Goal: Information Seeking & Learning: Learn about a topic

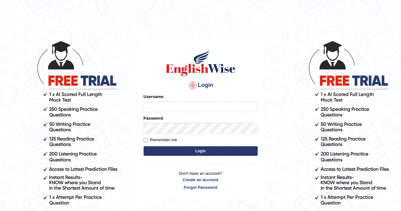
type input "Aliceenyonam"
click at [203, 151] on button "Login" at bounding box center [201, 151] width 114 height 10
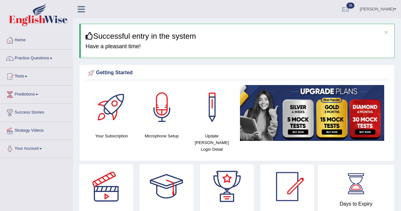
click at [20, 57] on link "Practice Questions" at bounding box center [36, 57] width 72 height 16
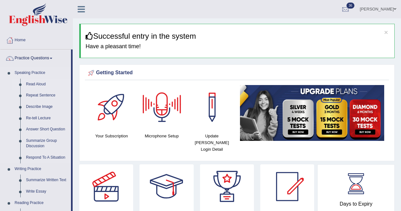
click at [42, 84] on link "Read Aloud" at bounding box center [47, 84] width 48 height 11
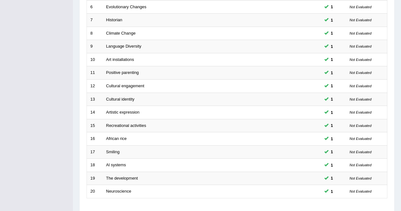
scroll to position [210, 0]
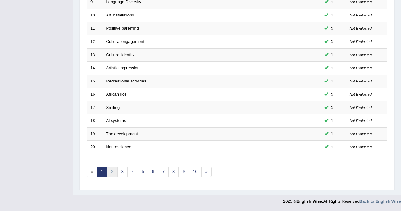
click at [111, 171] on link "2" at bounding box center [112, 171] width 10 height 10
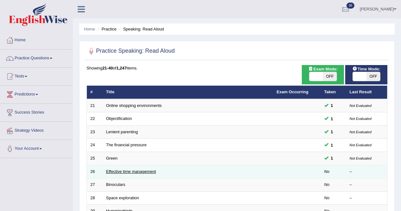
click at [118, 172] on link "Effective time management" at bounding box center [131, 171] width 50 height 5
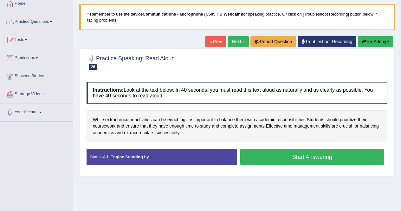
scroll to position [38, 0]
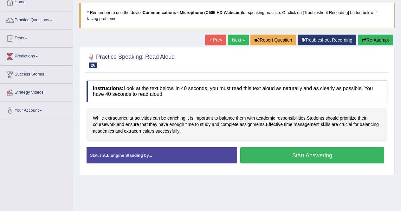
click at [264, 153] on button "Start Answering" at bounding box center [312, 155] width 144 height 16
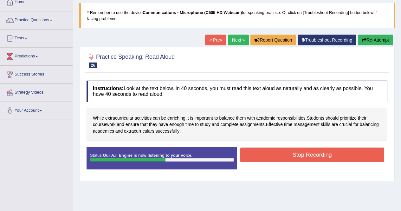
click at [258, 153] on button "Stop Recording" at bounding box center [312, 154] width 144 height 15
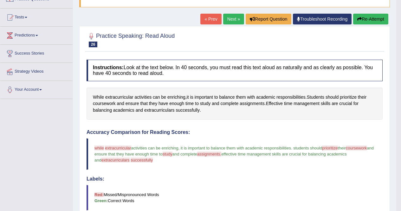
scroll to position [53, 0]
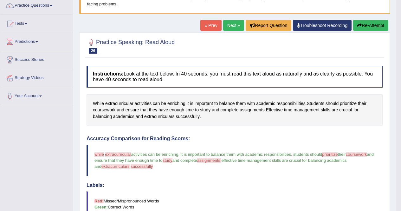
click at [230, 25] on link "Next »" at bounding box center [233, 25] width 21 height 11
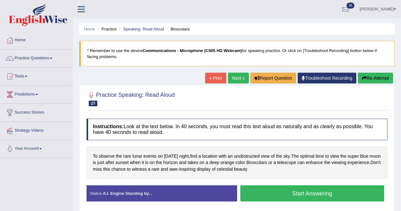
click at [289, 191] on button "Start Answering" at bounding box center [312, 193] width 144 height 16
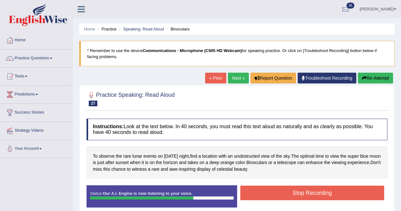
click at [283, 190] on button "Stop Recording" at bounding box center [312, 192] width 144 height 15
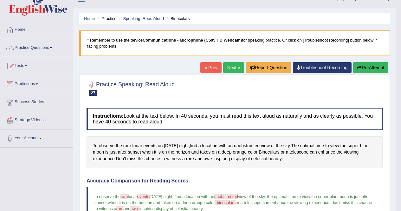
scroll to position [36, 0]
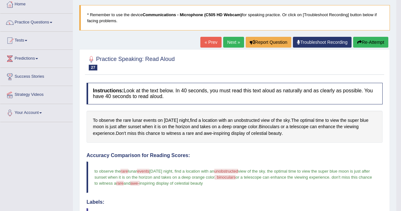
click at [225, 43] on link "Next »" at bounding box center [233, 42] width 21 height 11
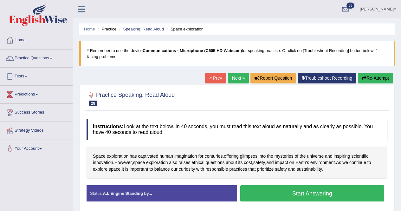
click at [309, 195] on button "Start Answering" at bounding box center [312, 193] width 144 height 16
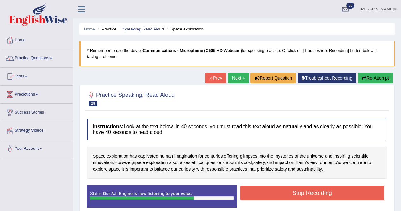
click at [309, 195] on button "Stop Recording" at bounding box center [312, 192] width 144 height 15
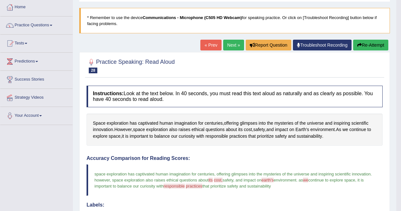
scroll to position [32, 0]
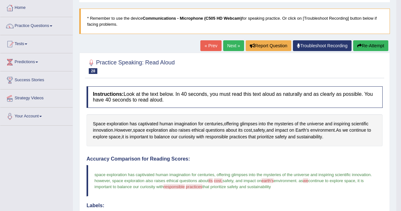
click at [228, 47] on link "Next »" at bounding box center [233, 45] width 21 height 11
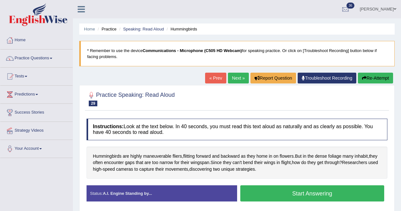
click at [298, 191] on button "Start Answering" at bounding box center [312, 193] width 144 height 16
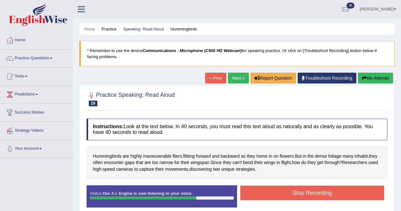
click at [301, 191] on button "Stop Recording" at bounding box center [312, 192] width 144 height 15
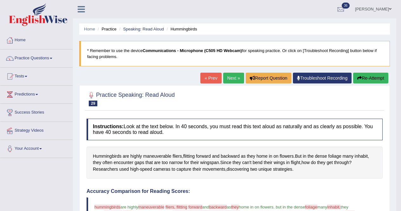
click at [226, 80] on link "Next »" at bounding box center [233, 78] width 21 height 11
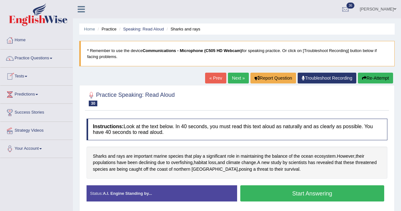
click at [308, 194] on button "Start Answering" at bounding box center [312, 193] width 144 height 16
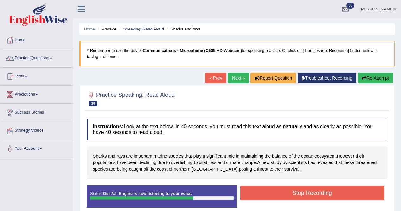
click at [309, 193] on button "Stop Recording" at bounding box center [312, 192] width 144 height 15
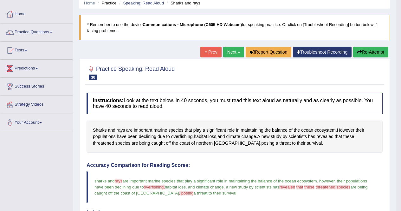
scroll to position [24, 0]
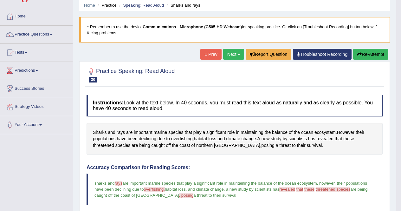
click at [224, 54] on link "Next »" at bounding box center [233, 54] width 21 height 11
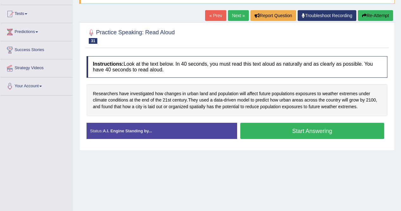
scroll to position [64, 0]
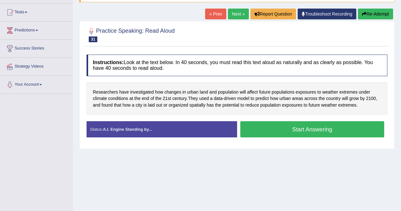
click at [283, 127] on button "Start Answering" at bounding box center [312, 129] width 144 height 16
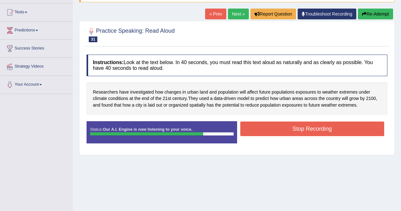
click at [291, 127] on button "Stop Recording" at bounding box center [312, 128] width 144 height 15
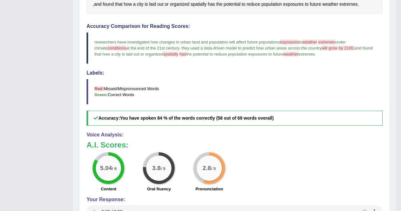
scroll to position [168, 0]
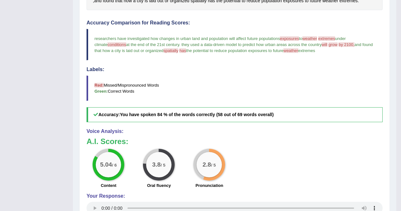
click at [208, 32] on blockquote "researchers have investigated how changes in urban land and population will aff…" at bounding box center [235, 44] width 296 height 31
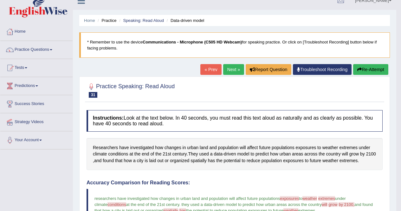
scroll to position [0, 0]
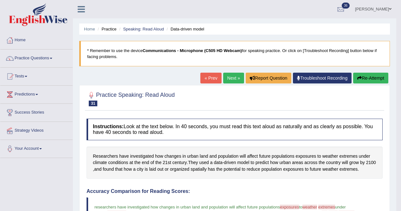
click at [42, 55] on link "Practice Questions" at bounding box center [36, 57] width 72 height 16
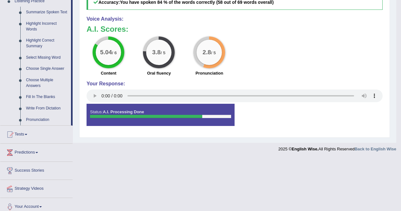
scroll to position [286, 0]
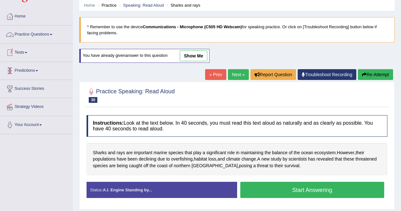
click at [32, 31] on link "Practice Questions" at bounding box center [36, 34] width 72 height 16
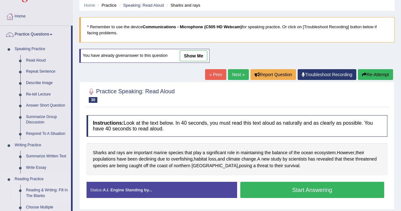
click at [45, 190] on link "Reading & Writing: Fill In The Blanks" at bounding box center [47, 192] width 48 height 17
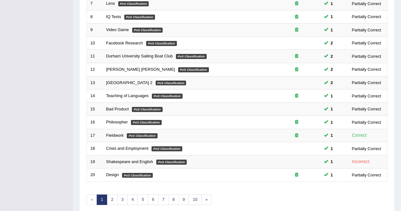
scroll to position [209, 0]
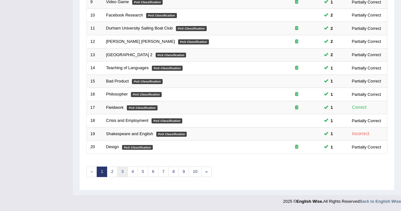
click at [119, 171] on link "3" at bounding box center [122, 171] width 10 height 10
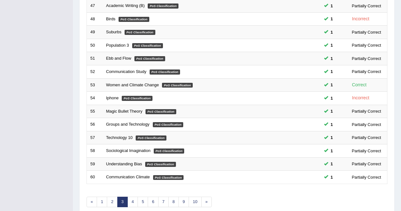
scroll to position [209, 0]
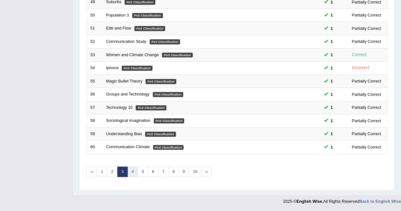
click at [132, 172] on link "4" at bounding box center [132, 171] width 10 height 10
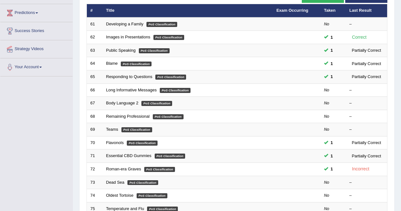
scroll to position [82, 0]
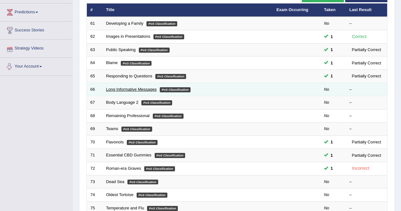
click at [109, 89] on link "Long Informative Messages" at bounding box center [131, 89] width 51 height 5
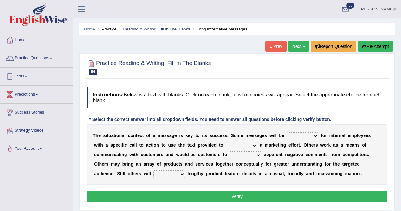
click at [306, 134] on select "targeted varied marketed parted" at bounding box center [303, 136] width 32 height 8
click at [280, 179] on div "T h e s i t u a t i o n a l c o n t e x t o f a m e s s a g e i s k e y t o i t…" at bounding box center [237, 154] width 301 height 60
click at [298, 136] on select "targeted varied marketed parted" at bounding box center [303, 136] width 32 height 8
select select "targeted"
click at [295, 132] on select "targeted varied marketed parted" at bounding box center [303, 136] width 32 height 8
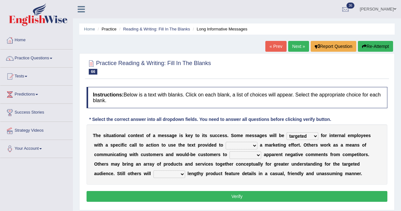
click at [257, 146] on select "extract exceed expand export" at bounding box center [242, 146] width 32 height 8
select select "expand"
click at [257, 142] on select "extract exceed expand export" at bounding box center [242, 146] width 32 height 8
click at [261, 156] on select "rebut rebel review reboot" at bounding box center [245, 155] width 32 height 8
select select "rebel"
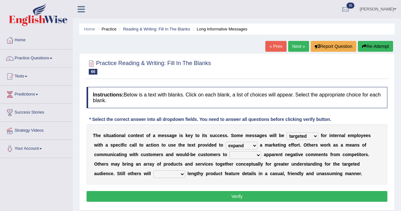
click at [259, 151] on select "rebut rebel review reboot" at bounding box center [245, 155] width 32 height 8
click at [185, 174] on select "deliver delay delight delegate" at bounding box center [169, 174] width 32 height 8
select select "delay"
click at [185, 170] on select "deliver delay delight delegate" at bounding box center [169, 174] width 32 height 8
click at [195, 202] on button "Verify" at bounding box center [237, 196] width 301 height 11
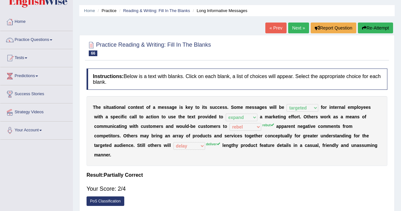
scroll to position [14, 0]
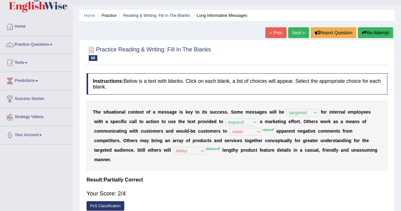
click at [295, 30] on link "Next »" at bounding box center [298, 32] width 21 height 11
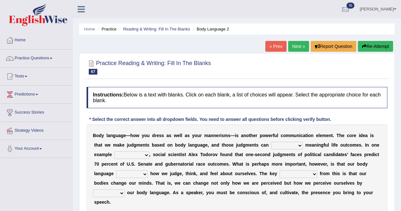
click at [293, 145] on select "predict preserve prevent prepare" at bounding box center [287, 146] width 32 height 8
select select "prevent"
click at [285, 142] on select "predict preserve prevent prepare" at bounding box center [287, 146] width 32 height 8
click at [149, 156] on select "citing having cited to be cited cited" at bounding box center [131, 155] width 35 height 8
select select "to be cited"
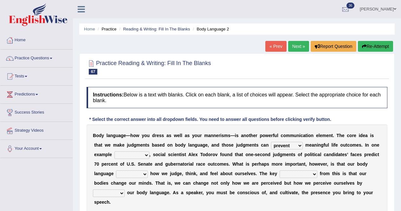
click at [133, 151] on select "citing having cited to be cited cited" at bounding box center [131, 155] width 35 height 8
click at [148, 175] on select "refrains reflects refers refreshes" at bounding box center [132, 174] width 32 height 8
select select "refrains"
click at [148, 170] on select "refrains reflects refers refreshes" at bounding box center [132, 174] width 32 height 8
click at [317, 175] on select "drawback breakthrough takeaway takeoff" at bounding box center [299, 174] width 38 height 8
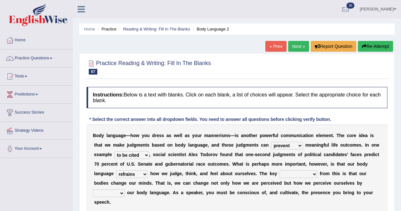
select select "breakthrough"
click at [317, 170] on select "drawback breakthrough takeaway takeoff" at bounding box center [299, 174] width 38 height 8
click at [125, 192] on select "enacting enabling making managing" at bounding box center [109, 193] width 32 height 8
select select "enacting"
click at [125, 189] on select "enacting enabling making managing" at bounding box center [109, 193] width 32 height 8
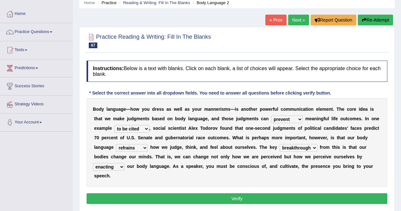
scroll to position [41, 0]
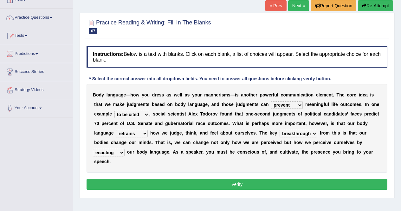
click at [262, 185] on button "Verify" at bounding box center [237, 184] width 301 height 11
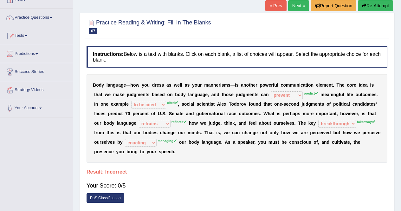
click at [296, 8] on link "Next »" at bounding box center [298, 5] width 21 height 11
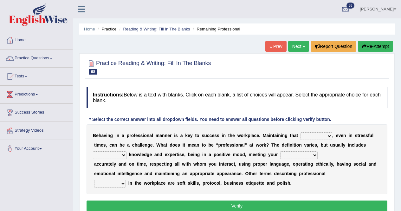
click at [318, 136] on select "demand domain direction demeanor" at bounding box center [316, 136] width 32 height 8
select select "domain"
click at [310, 132] on select "demand domain direction demeanor" at bounding box center [316, 136] width 32 height 8
click at [126, 155] on select "possessing appraising processing assessing" at bounding box center [110, 155] width 34 height 8
click at [126, 156] on select "possessing appraising processing assessing" at bounding box center [110, 155] width 34 height 8
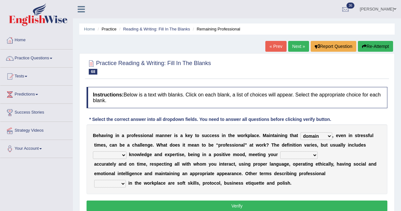
select select "possessing"
click at [116, 151] on select "possessing appraising processing assessing" at bounding box center [110, 155] width 34 height 8
click at [318, 154] on select "opportunities occupations observations obligations" at bounding box center [298, 155] width 37 height 8
select select "obligations"
click at [312, 151] on select "opportunities occupations observations obligations" at bounding box center [298, 155] width 37 height 8
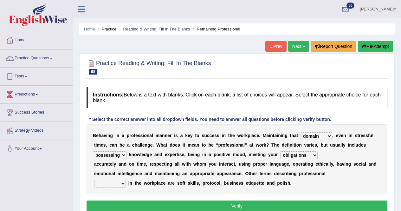
click at [121, 183] on select "conduct contact condition contract" at bounding box center [110, 184] width 32 height 8
select select "conduct"
click at [94, 180] on select "conduct contact condition contract" at bounding box center [110, 184] width 32 height 8
click at [145, 203] on button "Verify" at bounding box center [237, 205] width 301 height 11
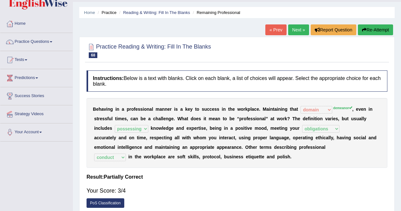
scroll to position [11, 0]
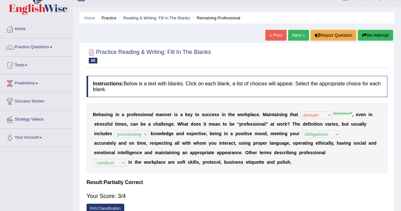
click at [291, 36] on link "Next »" at bounding box center [298, 35] width 21 height 11
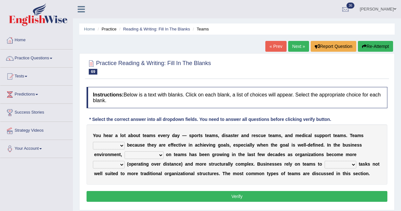
click at [122, 146] on select "exert extend express exist" at bounding box center [109, 146] width 32 height 8
select select "exist"
click at [93, 142] on select "exert extend express exist" at bounding box center [109, 146] width 32 height 8
click at [137, 156] on select "reliability reliance realization independence" at bounding box center [144, 155] width 39 height 8
select select "reliance"
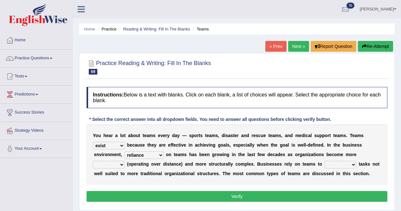
click at [126, 151] on select "reliability reliance realization independence" at bounding box center [144, 155] width 39 height 8
click at [114, 166] on select "authentic virtual simplified veritable" at bounding box center [109, 165] width 32 height 8
select select "simplified"
click at [93, 161] on select "authentic virtual simplified veritable" at bounding box center [109, 165] width 32 height 8
click at [346, 166] on select "perform possess compare conform" at bounding box center [341, 165] width 32 height 8
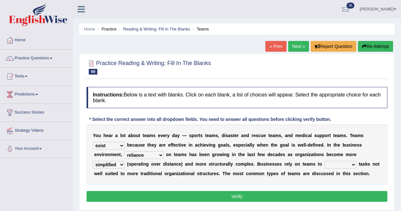
select select "perform"
click at [334, 161] on select "perform possess compare conform" at bounding box center [341, 165] width 32 height 8
click at [331, 202] on button "Verify" at bounding box center [237, 196] width 301 height 11
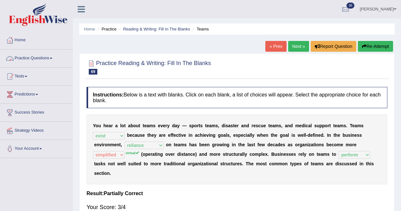
click at [21, 55] on link "Practice Questions" at bounding box center [36, 57] width 72 height 16
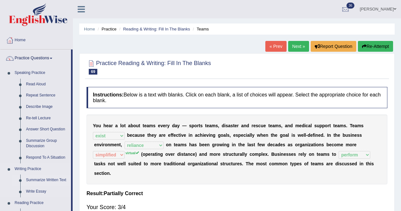
click at [39, 179] on link "Summarize Written Text" at bounding box center [47, 179] width 48 height 11
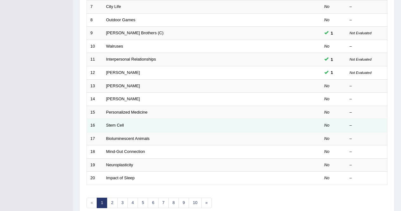
scroll to position [178, 0]
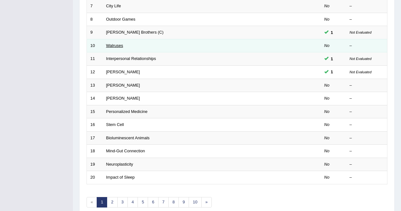
click at [113, 46] on link "Walruses" at bounding box center [114, 45] width 17 height 5
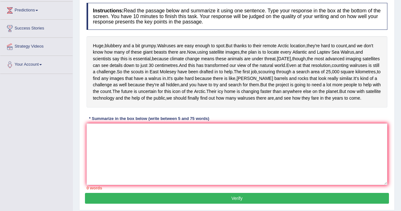
scroll to position [86, 0]
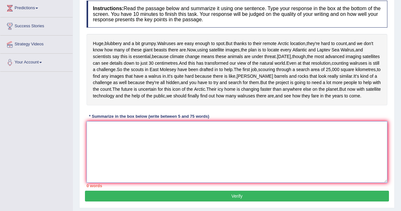
click at [173, 157] on textarea at bounding box center [237, 151] width 301 height 61
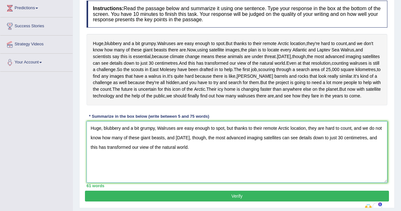
drag, startPoint x: 189, startPoint y: 170, endPoint x: 211, endPoint y: 176, distance: 23.1
click at [211, 176] on textarea "Huge, blubbery and a bit grumpy, Walruses are easy enough to spot, but thanks t…" at bounding box center [237, 151] width 301 height 61
click at [201, 182] on textarea "Huge, blubbery and a bit grumpy, Walruses are easy enough to spot, but thanks t…" at bounding box center [237, 151] width 301 height 61
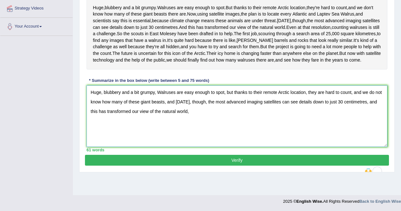
scroll to position [129, 0]
type textarea "Huge, blubbery and a bit grumpy, Walruses are easy enough to spot, but thanks t…"
click at [239, 165] on button "Verify" at bounding box center [237, 160] width 304 height 11
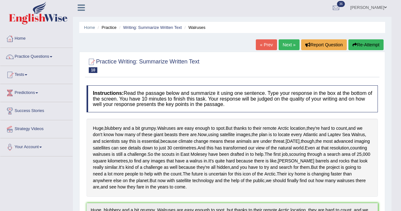
scroll to position [0, 0]
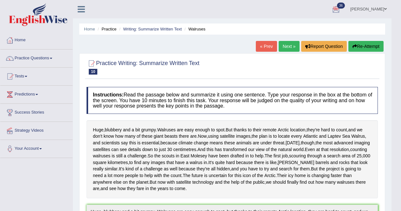
click at [285, 44] on link "Next »" at bounding box center [289, 46] width 21 height 11
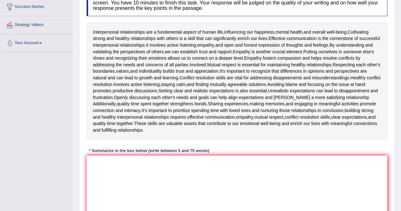
scroll to position [103, 0]
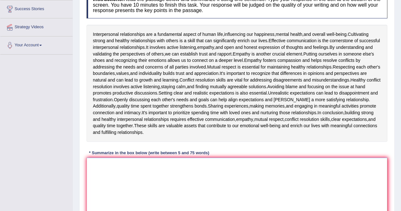
click at [198, 163] on textarea at bounding box center [237, 188] width 301 height 61
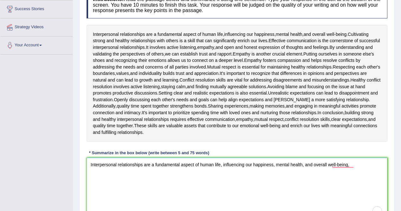
click at [362, 169] on textarea "Interpersonal relationships are a fundamental aspect of human life, influencing…" at bounding box center [237, 188] width 301 height 61
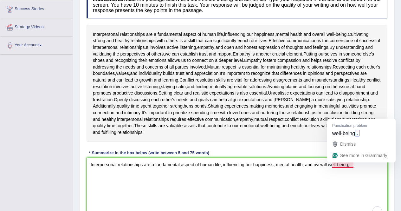
click at [368, 167] on textarea "Interpersonal relationships are a fundamental aspect of human life, influencing…" at bounding box center [237, 188] width 301 height 61
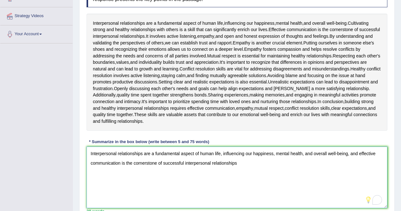
scroll to position [114, 0]
click at [247, 165] on textarea "Interpersonal relationships are a fundamental aspect of human life, influencing…" at bounding box center [237, 177] width 301 height 61
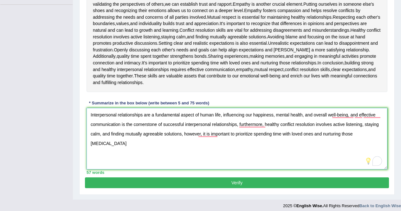
scroll to position [158, 0]
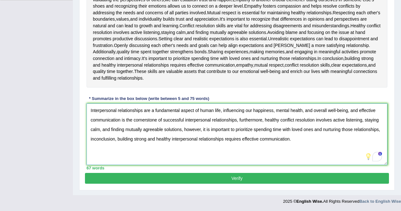
click at [254, 155] on textarea "Interpersonal relationships are a fundamental aspect of human life, influencing…" at bounding box center [237, 133] width 301 height 61
type textarea "Interpersonal relationships are a fundamental aspect of human life, influencing…"
click at [197, 178] on button "Verify" at bounding box center [237, 178] width 304 height 11
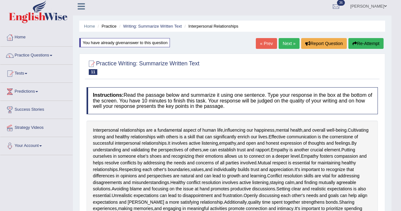
scroll to position [0, 0]
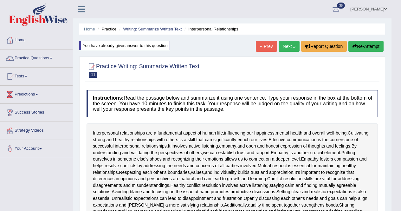
click at [283, 45] on link "Next »" at bounding box center [289, 46] width 21 height 11
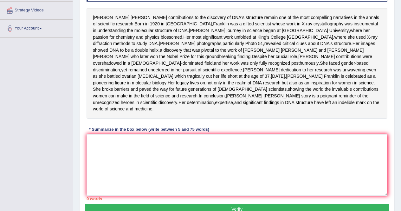
scroll to position [122, 0]
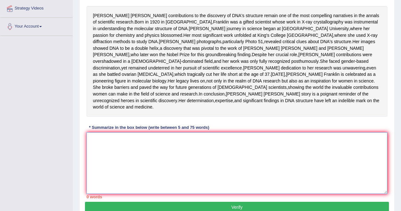
click at [218, 167] on textarea at bounding box center [237, 162] width 301 height 61
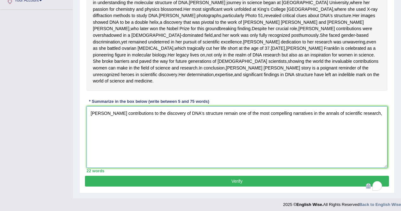
scroll to position [178, 0]
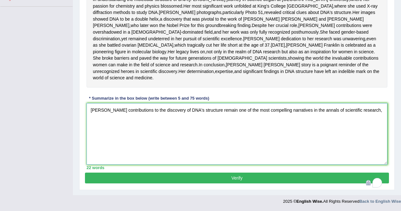
click at [118, 119] on textarea "Rosalind Franklin's contributions to the discovery of DNA's structure remain on…" at bounding box center [237, 133] width 301 height 61
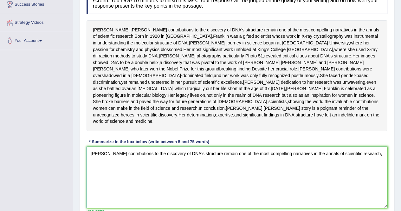
scroll to position [102, 0]
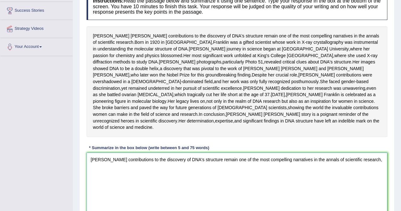
click at [119, 188] on textarea "Rosalind Franklin's contributions to the discovery of DNA's structure remain on…" at bounding box center [237, 182] width 301 height 61
click at [117, 195] on textarea "Rosalind Franklin's contributions to the discovery of DNA's structure remain on…" at bounding box center [237, 182] width 301 height 61
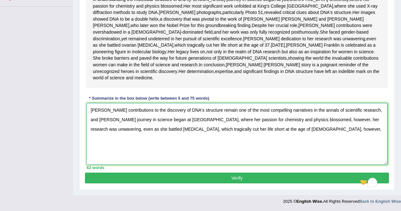
scroll to position [171, 0]
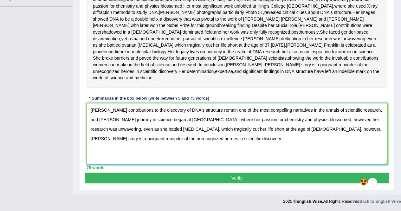
drag, startPoint x: 372, startPoint y: 125, endPoint x: 357, endPoint y: 125, distance: 15.5
click at [357, 125] on textarea "Rosalind Franklin's contributions to the discovery of DNA's structure remain on…" at bounding box center [237, 133] width 301 height 61
click at [281, 146] on textarea "Rosalind Franklin's contributions to the discovery of DNA's structure remain on…" at bounding box center [237, 133] width 301 height 61
type textarea "Rosalind Franklin's contributions to the discovery of DNA's structure remain on…"
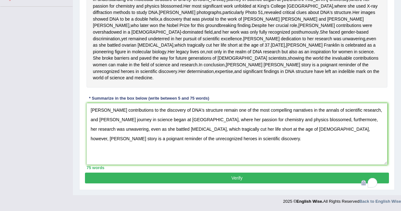
click at [162, 177] on button "Verify" at bounding box center [237, 177] width 304 height 11
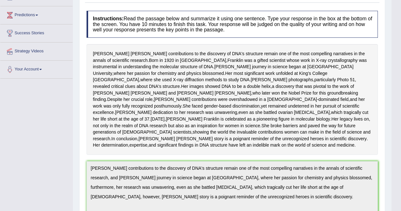
scroll to position [0, 0]
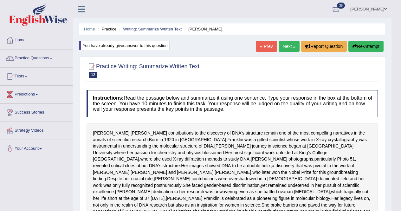
click at [282, 44] on link "Next »" at bounding box center [289, 46] width 21 height 11
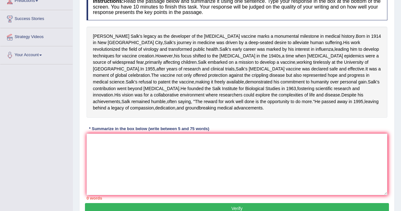
scroll to position [94, 0]
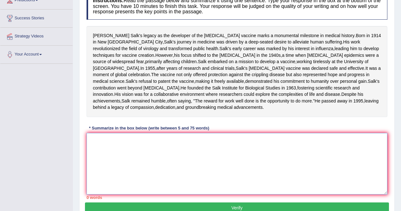
drag, startPoint x: 149, startPoint y: 168, endPoint x: 145, endPoint y: 171, distance: 4.7
click at [149, 168] on textarea at bounding box center [237, 163] width 301 height 61
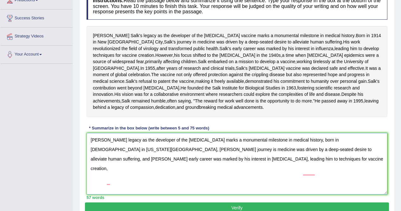
click at [306, 176] on textarea "[PERSON_NAME] legacy as the developer of the [MEDICAL_DATA] marks a monumental …" at bounding box center [237, 163] width 301 height 61
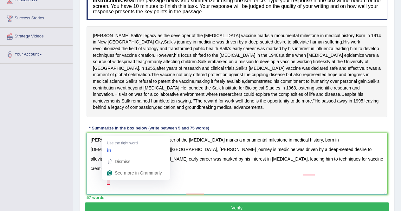
click at [108, 180] on textarea "[PERSON_NAME] legacy as the developer of the [MEDICAL_DATA] marks a monumental …" at bounding box center [237, 163] width 301 height 61
click at [109, 183] on textarea "[PERSON_NAME] legacy as the developer of the [MEDICAL_DATA] marks a monumental …" at bounding box center [237, 163] width 301 height 61
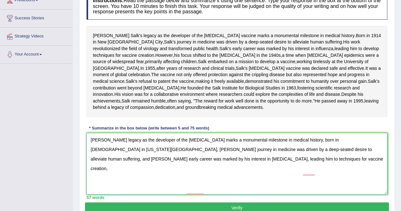
click at [209, 192] on textarea "[PERSON_NAME] legacy as the developer of the [MEDICAL_DATA] marks a monumental …" at bounding box center [237, 163] width 301 height 61
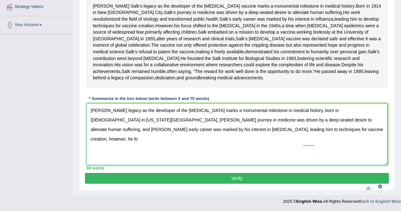
scroll to position [145, 0]
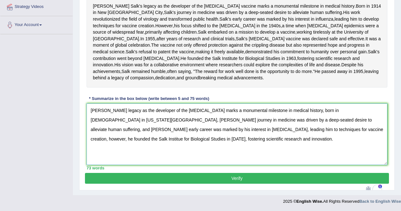
click at [246, 165] on textarea "[PERSON_NAME] legacy as the developer of the [MEDICAL_DATA] marks a monumental …" at bounding box center [237, 133] width 301 height 61
click at [155, 148] on textarea "[PERSON_NAME] legacy as the developer of the [MEDICAL_DATA] marks a monumental …" at bounding box center [237, 133] width 301 height 61
click at [306, 121] on textarea "[PERSON_NAME] legacy as the developer of the [MEDICAL_DATA] marks a monumental …" at bounding box center [237, 133] width 301 height 61
type textarea "[PERSON_NAME] legacy as the developer of the [MEDICAL_DATA] marks a monumental …"
click at [196, 184] on button "Verify" at bounding box center [237, 178] width 304 height 11
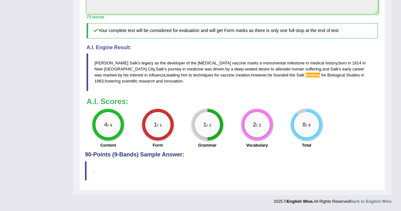
scroll to position [298, 0]
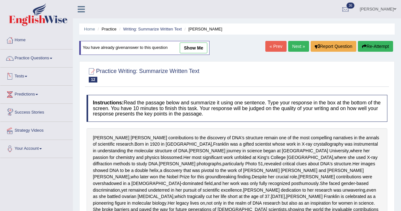
click at [29, 55] on link "Practice Questions" at bounding box center [36, 57] width 72 height 16
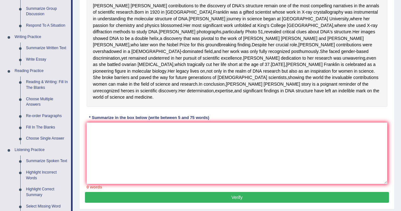
scroll to position [133, 0]
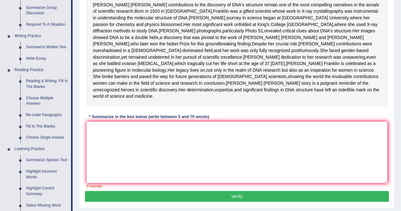
click at [37, 57] on link "Write Essay" at bounding box center [47, 58] width 48 height 11
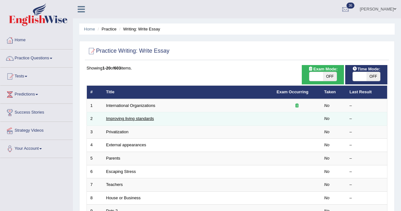
click at [131, 116] on link "Improving living standards" at bounding box center [130, 118] width 48 height 5
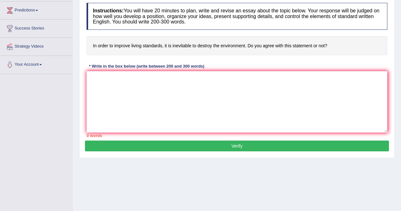
scroll to position [85, 0]
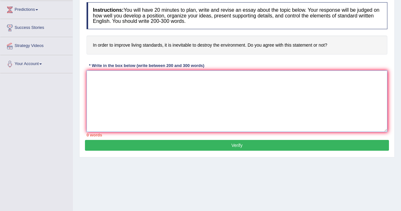
drag, startPoint x: 262, startPoint y: 95, endPoint x: 195, endPoint y: 93, distance: 67.2
click at [262, 95] on textarea at bounding box center [237, 100] width 301 height 61
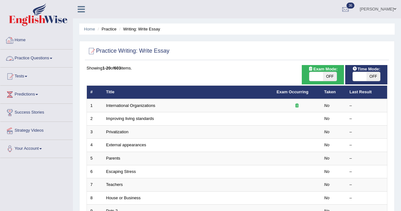
click at [21, 55] on link "Practice Questions" at bounding box center [36, 57] width 72 height 16
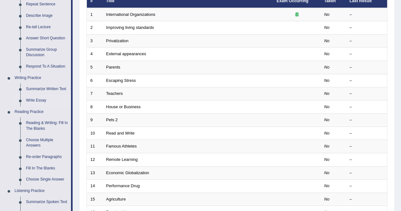
scroll to position [96, 0]
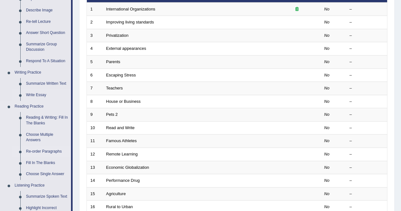
click at [45, 150] on link "Re-order Paragraphs" at bounding box center [47, 151] width 48 height 11
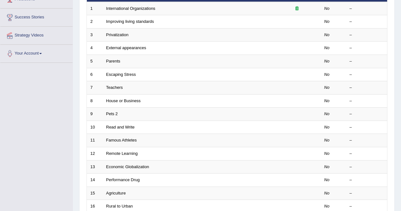
scroll to position [125, 0]
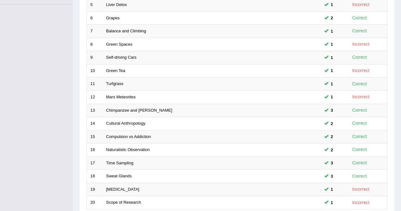
scroll to position [209, 0]
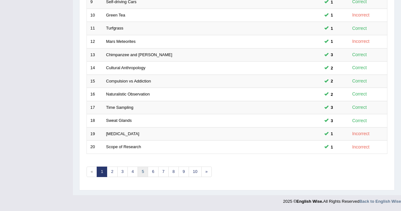
click at [141, 171] on link "5" at bounding box center [143, 171] width 10 height 10
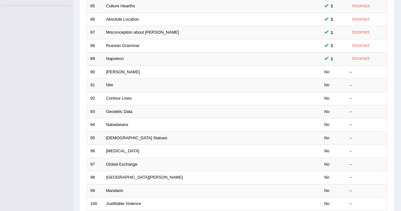
scroll to position [157, 0]
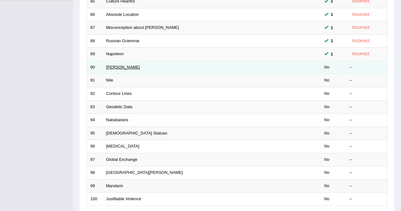
click at [111, 68] on link "[PERSON_NAME]" at bounding box center [123, 67] width 34 height 5
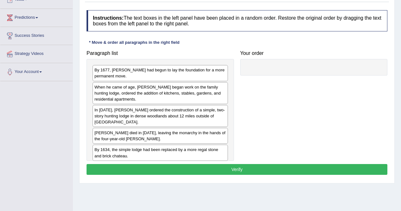
scroll to position [91, 0]
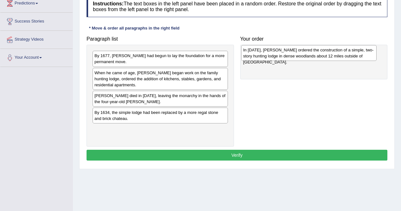
drag, startPoint x: 111, startPoint y: 100, endPoint x: 260, endPoint y: 55, distance: 155.5
click at [260, 55] on div "In [DATE], [PERSON_NAME] ordered the construction of a simple, two-story huntin…" at bounding box center [308, 53] width 135 height 16
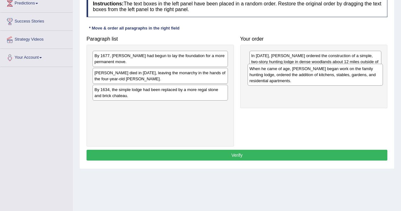
drag, startPoint x: 111, startPoint y: 81, endPoint x: 266, endPoint y: 77, distance: 155.1
click at [266, 77] on div "When he came of age, Louis began work on the family hunting lodge, ordered the …" at bounding box center [315, 75] width 135 height 22
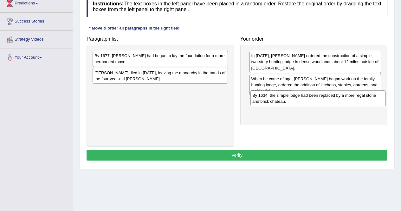
drag, startPoint x: 129, startPoint y: 94, endPoint x: 287, endPoint y: 100, distance: 158.0
click at [287, 100] on div "By 1634, the simple lodge had been replaced by a more regal stone and brick cha…" at bounding box center [317, 98] width 135 height 16
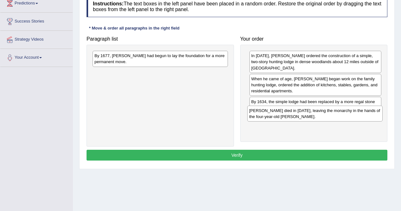
drag, startPoint x: 126, startPoint y: 75, endPoint x: 280, endPoint y: 113, distance: 159.2
click at [280, 113] on div "Louis XIII died in 1643, leaving the monarchy in the hands of the four-year-old…" at bounding box center [314, 114] width 135 height 16
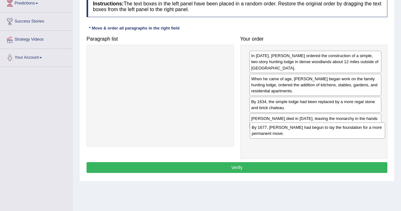
drag, startPoint x: 114, startPoint y: 59, endPoint x: 271, endPoint y: 131, distance: 172.8
click at [271, 131] on div "By 1677, Louis XIV had begun to lay the foundation for a more permanent move." at bounding box center [317, 130] width 135 height 16
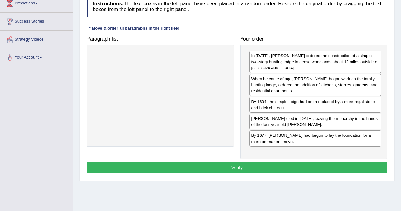
click at [242, 162] on button "Verify" at bounding box center [237, 167] width 301 height 11
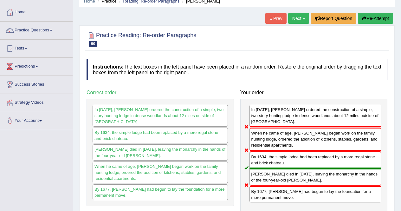
scroll to position [23, 0]
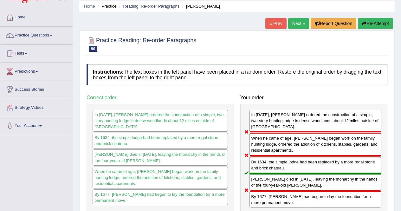
click at [369, 23] on button "Re-Attempt" at bounding box center [375, 23] width 35 height 11
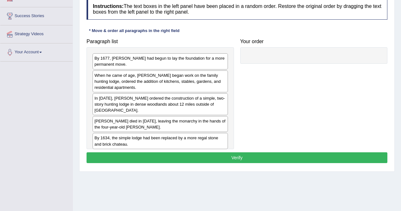
scroll to position [97, 0]
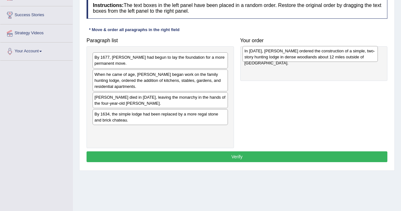
drag, startPoint x: 105, startPoint y: 101, endPoint x: 255, endPoint y: 55, distance: 156.9
click at [255, 55] on div "In [DATE], [PERSON_NAME] ordered the construction of a simple, two-story huntin…" at bounding box center [309, 54] width 135 height 16
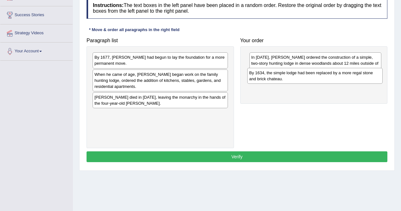
drag, startPoint x: 103, startPoint y: 121, endPoint x: 258, endPoint y: 80, distance: 160.1
click at [258, 80] on div "By 1634, the simple lodge had been replaced by a more regal stone and brick cha…" at bounding box center [314, 76] width 135 height 16
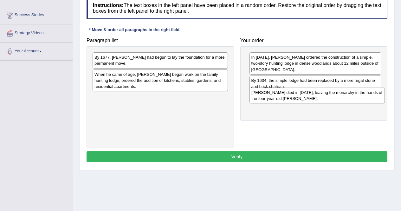
drag, startPoint x: 99, startPoint y: 98, endPoint x: 255, endPoint y: 94, distance: 157.0
click at [255, 94] on div "[PERSON_NAME] died in [DATE], leaving the monarchy in the hands of the four-yea…" at bounding box center [316, 95] width 135 height 16
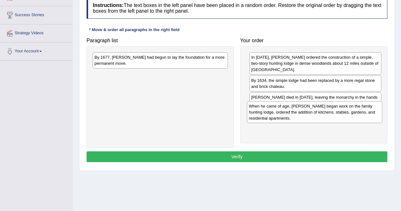
drag, startPoint x: 115, startPoint y: 79, endPoint x: 269, endPoint y: 111, distance: 157.6
click at [269, 111] on div "When he came of age, [PERSON_NAME] began work on the family hunting lodge, orde…" at bounding box center [314, 112] width 135 height 22
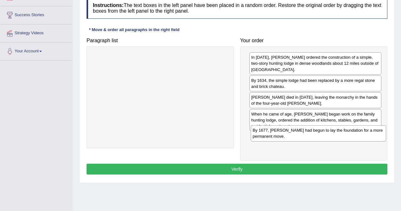
drag, startPoint x: 137, startPoint y: 60, endPoint x: 295, endPoint y: 132, distance: 174.2
click at [295, 132] on div "By 1677, [PERSON_NAME] had begun to lay the foundation for a more permanent mov…" at bounding box center [318, 133] width 135 height 16
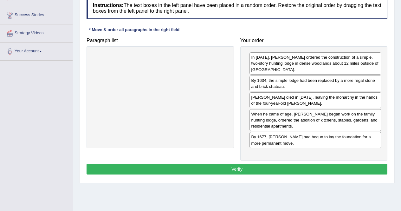
click at [221, 164] on button "Verify" at bounding box center [237, 169] width 301 height 11
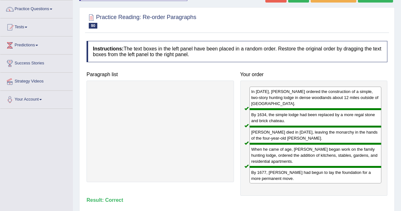
scroll to position [44, 0]
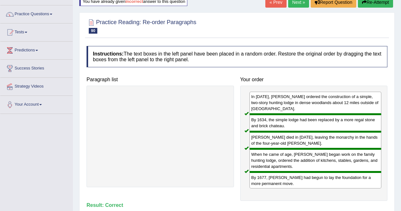
click at [295, 0] on link "Next »" at bounding box center [298, 2] width 21 height 11
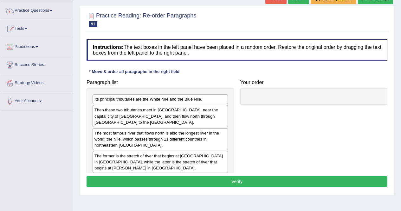
scroll to position [51, 0]
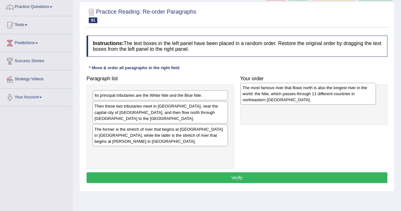
drag, startPoint x: 110, startPoint y: 132, endPoint x: 258, endPoint y: 96, distance: 152.2
click at [258, 96] on div "The most famous river that flows north is also the longest river in the world: …" at bounding box center [308, 94] width 135 height 22
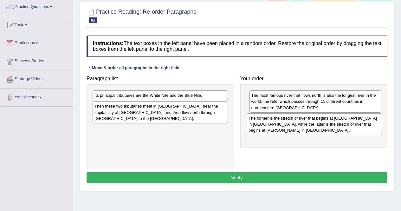
drag, startPoint x: 145, startPoint y: 129, endPoint x: 299, endPoint y: 124, distance: 154.1
click at [299, 124] on div "The former is the stretch of river that begins at Lake No in South Sudan, while…" at bounding box center [314, 124] width 135 height 22
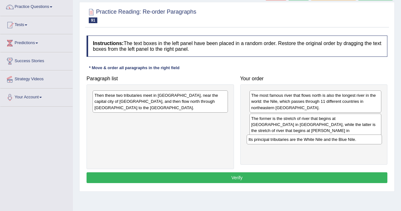
drag, startPoint x: 123, startPoint y: 99, endPoint x: 277, endPoint y: 143, distance: 160.2
click at [277, 143] on div "Its principal tributaries are the White Nile and the Blue Nile." at bounding box center [314, 139] width 135 height 10
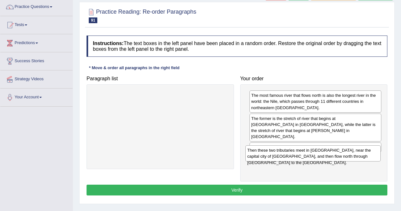
drag, startPoint x: 171, startPoint y: 103, endPoint x: 325, endPoint y: 158, distance: 162.7
click at [325, 158] on div "Then these two tributaries meet in Sudan, near the capital city of Khartoum, an…" at bounding box center [312, 153] width 135 height 16
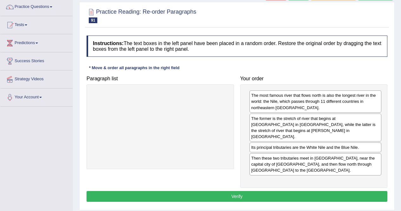
click at [277, 191] on button "Verify" at bounding box center [237, 196] width 301 height 11
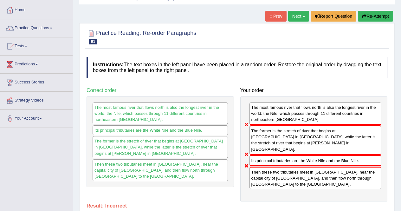
scroll to position [28, 0]
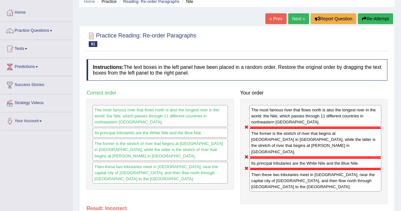
click at [296, 18] on link "Next »" at bounding box center [298, 18] width 21 height 11
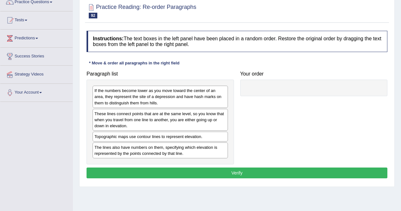
scroll to position [59, 0]
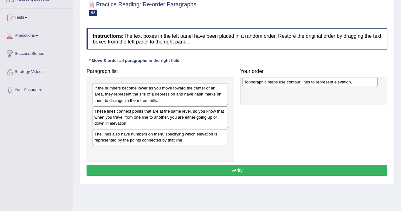
drag, startPoint x: 114, startPoint y: 138, endPoint x: 264, endPoint y: 86, distance: 158.4
click at [264, 86] on div "Topographic maps use contour lines to represent elevation." at bounding box center [309, 82] width 135 height 10
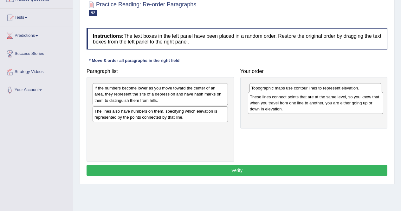
drag, startPoint x: 133, startPoint y: 118, endPoint x: 288, endPoint y: 104, distance: 156.0
click at [288, 104] on div "These lines connect points that are at the same level, so you know that when yo…" at bounding box center [315, 103] width 135 height 22
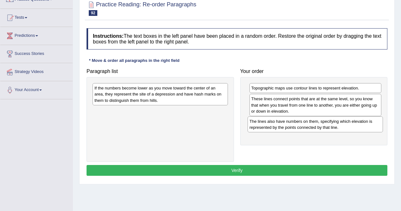
drag, startPoint x: 166, startPoint y: 116, endPoint x: 321, endPoint y: 126, distance: 155.3
click at [321, 126] on div "The lines also have numbers on them, specifying which elevation is represented …" at bounding box center [315, 124] width 135 height 16
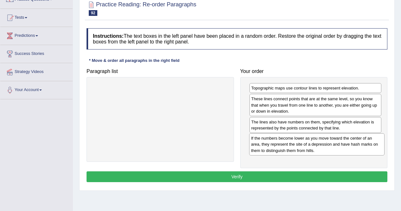
drag, startPoint x: 178, startPoint y: 94, endPoint x: 335, endPoint y: 145, distance: 164.4
click at [335, 145] on div "If the numbers become lower as you move toward the center of an area, they repr…" at bounding box center [316, 144] width 135 height 22
click at [262, 178] on button "Verify" at bounding box center [237, 176] width 301 height 11
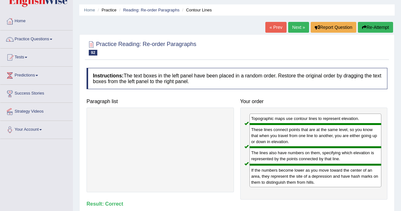
scroll to position [0, 0]
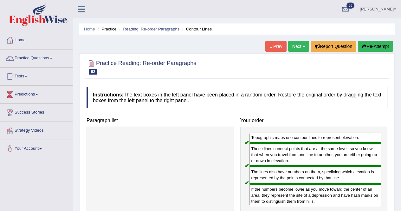
click at [291, 46] on link "Next »" at bounding box center [298, 46] width 21 height 11
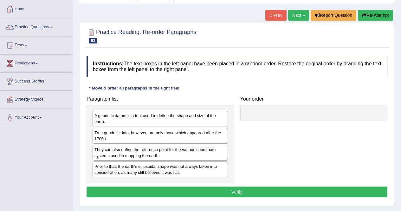
scroll to position [34, 0]
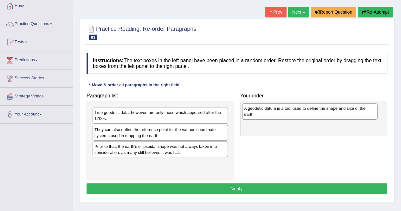
drag, startPoint x: 117, startPoint y: 117, endPoint x: 267, endPoint y: 113, distance: 149.7
click at [267, 113] on div "A geodetic datum is a tool used to define the shape and size of the earth." at bounding box center [309, 111] width 135 height 16
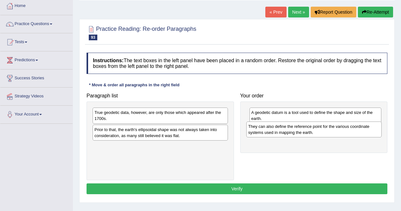
drag, startPoint x: 121, startPoint y: 131, endPoint x: 275, endPoint y: 128, distance: 153.8
click at [275, 128] on div "They can also define the reference point for the various coordinate systems use…" at bounding box center [313, 129] width 135 height 16
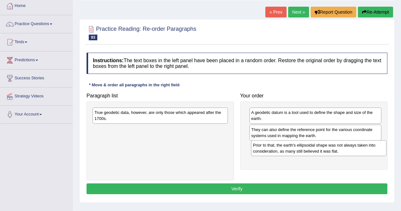
drag, startPoint x: 116, startPoint y: 135, endPoint x: 274, endPoint y: 151, distance: 159.2
click at [274, 151] on div "Prior to that, the earth's ellipsoidal shape was not always taken into consider…" at bounding box center [318, 148] width 135 height 16
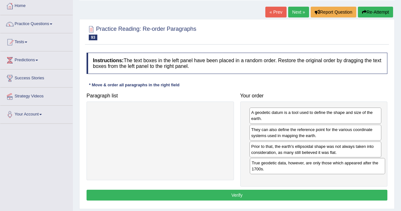
drag, startPoint x: 119, startPoint y: 116, endPoint x: 276, endPoint y: 166, distance: 165.1
click at [276, 166] on div "True geodetic data, however, are only those which appeared after the 1700s." at bounding box center [317, 166] width 135 height 16
click at [228, 192] on button "Verify" at bounding box center [237, 195] width 301 height 11
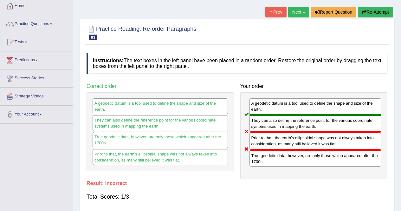
click at [297, 10] on link "Next »" at bounding box center [298, 12] width 21 height 11
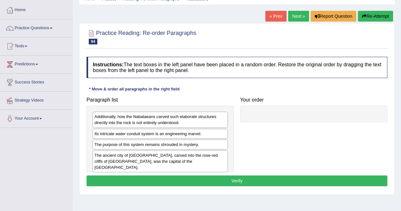
scroll to position [53, 0]
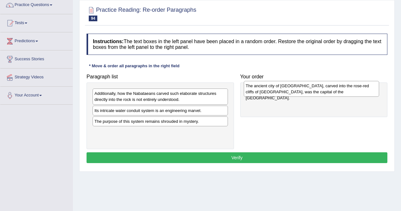
drag, startPoint x: 101, startPoint y: 137, endPoint x: 253, endPoint y: 91, distance: 158.1
click at [253, 91] on div "The ancient city of [GEOGRAPHIC_DATA], carved into the rose-red cliffs of [GEOG…" at bounding box center [311, 89] width 135 height 16
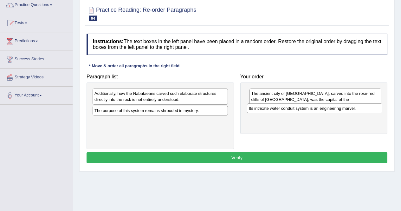
drag, startPoint x: 104, startPoint y: 112, endPoint x: 258, endPoint y: 110, distance: 154.4
click at [258, 110] on div "Its intricate water conduit system is an engineering marvel." at bounding box center [314, 108] width 135 height 10
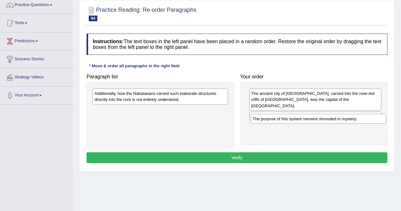
drag, startPoint x: 164, startPoint y: 112, endPoint x: 322, endPoint y: 120, distance: 158.1
click at [322, 120] on div "The purpose of this system remains shrouded in mystery." at bounding box center [318, 119] width 135 height 10
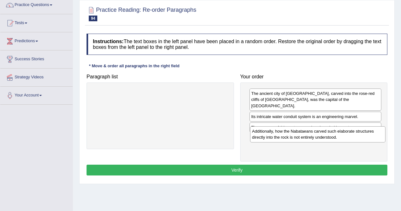
drag, startPoint x: 199, startPoint y: 97, endPoint x: 356, endPoint y: 134, distance: 161.3
click at [356, 134] on div "Additionally, how the Nabataeans carved such elaborate structures directly into…" at bounding box center [317, 134] width 135 height 16
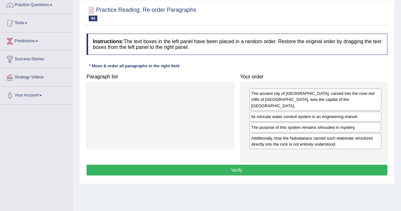
click at [259, 165] on button "Verify" at bounding box center [237, 170] width 301 height 11
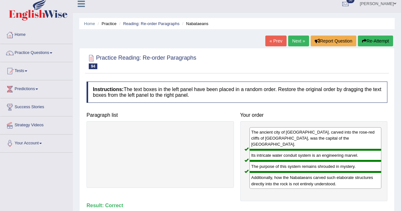
scroll to position [0, 0]
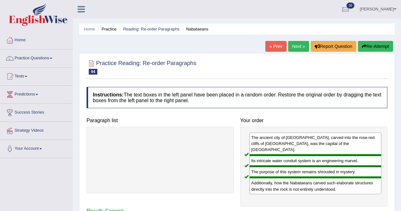
click at [294, 46] on link "Next »" at bounding box center [298, 46] width 21 height 11
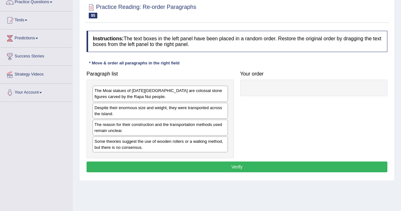
scroll to position [61, 0]
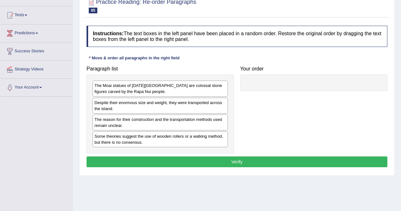
drag, startPoint x: 405, startPoint y: 64, endPoint x: 404, endPoint y: 101, distance: 37.1
click at [401, 101] on html "Toggle navigation Home Practice Questions Speaking Practice Read Aloud Repeat S…" at bounding box center [200, 44] width 401 height 211
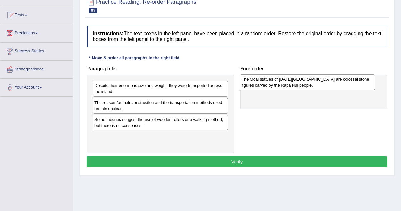
drag, startPoint x: 112, startPoint y: 92, endPoint x: 259, endPoint y: 86, distance: 147.2
click at [259, 86] on div "The Moai statues of [DATE][GEOGRAPHIC_DATA] are colossal stone figures carved b…" at bounding box center [307, 82] width 135 height 16
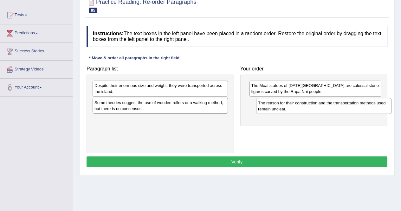
drag, startPoint x: 109, startPoint y: 108, endPoint x: 270, endPoint y: 107, distance: 160.7
click at [270, 107] on div "The reason for their construction and the transportation methods used remain un…" at bounding box center [323, 106] width 135 height 16
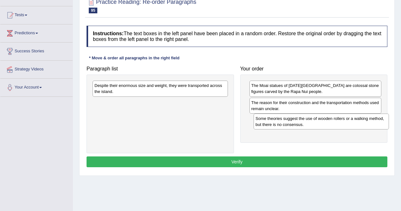
drag, startPoint x: 112, startPoint y: 108, endPoint x: 273, endPoint y: 124, distance: 161.8
click at [273, 124] on div "Some theories suggest the use of wooden rollers or a walking method, but there …" at bounding box center [321, 121] width 135 height 16
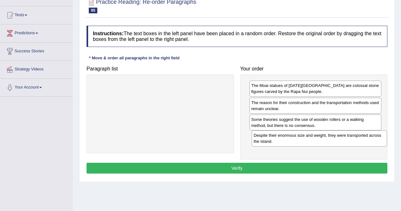
drag, startPoint x: 154, startPoint y: 87, endPoint x: 313, endPoint y: 137, distance: 166.7
click at [313, 137] on div "Despite their enormous size and weight, they were transported across the island." at bounding box center [319, 138] width 135 height 16
click at [275, 165] on button "Verify" at bounding box center [237, 168] width 301 height 11
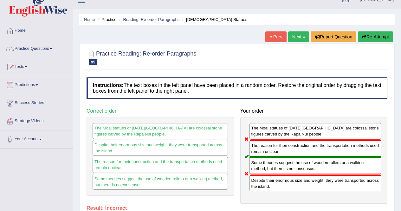
scroll to position [0, 0]
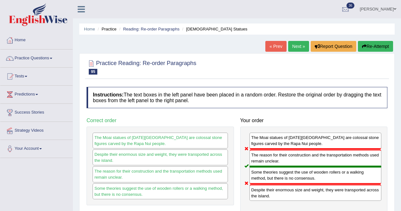
click at [292, 47] on link "Next »" at bounding box center [298, 46] width 21 height 11
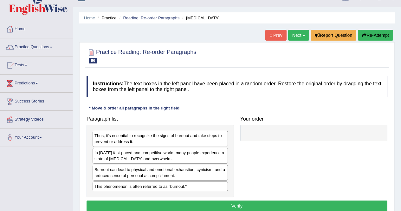
scroll to position [13, 0]
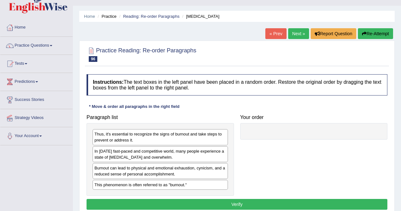
click at [294, 34] on link "Next »" at bounding box center [298, 33] width 21 height 11
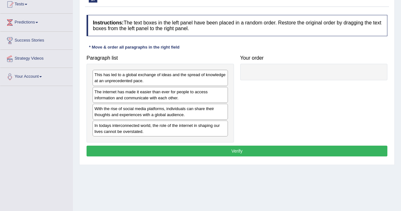
scroll to position [74, 0]
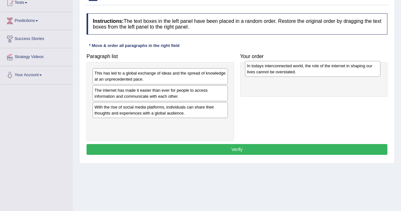
drag, startPoint x: 109, startPoint y: 128, endPoint x: 261, endPoint y: 70, distance: 163.1
click at [261, 70] on div "In todays interconnected world, the role of the internet in shaping our lives c…" at bounding box center [312, 69] width 135 height 16
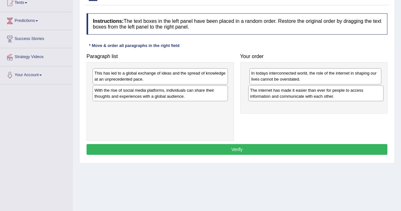
drag, startPoint x: 107, startPoint y: 94, endPoint x: 262, endPoint y: 94, distance: 155.6
click at [262, 94] on div "The internet has made it easier than ever for people to access information and …" at bounding box center [315, 93] width 135 height 16
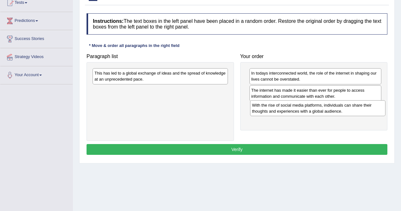
drag, startPoint x: 117, startPoint y: 95, endPoint x: 274, endPoint y: 110, distance: 158.2
click at [274, 110] on div "With the rise of social media platforms, individuals can share their thoughts a…" at bounding box center [317, 108] width 135 height 16
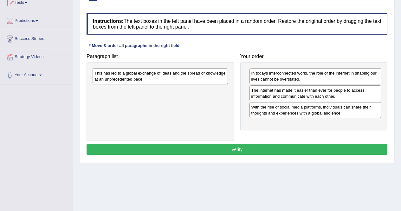
click at [136, 80] on div "This has led to a global exchange of ideas and the spread of knowledge at an un…" at bounding box center [160, 76] width 135 height 16
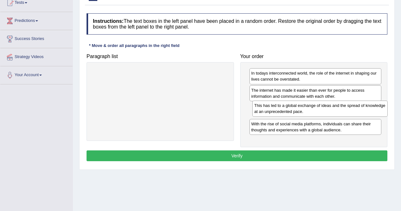
drag, startPoint x: 124, startPoint y: 80, endPoint x: 283, endPoint y: 113, distance: 162.7
click at [283, 113] on div "This has led to a global exchange of ideas and the spread of knowledge at an un…" at bounding box center [319, 108] width 135 height 16
click at [225, 154] on button "Verify" at bounding box center [237, 155] width 301 height 11
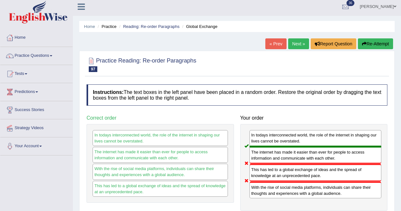
scroll to position [0, 0]
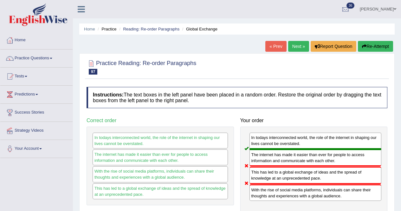
click at [294, 43] on link "Next »" at bounding box center [298, 46] width 21 height 11
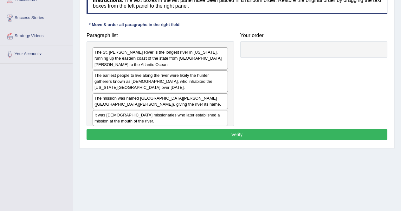
scroll to position [95, 0]
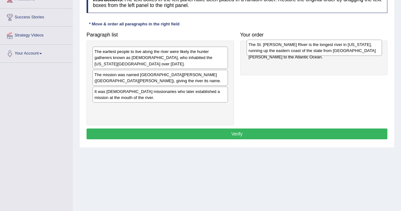
drag, startPoint x: 125, startPoint y: 58, endPoint x: 279, endPoint y: 51, distance: 154.2
click at [279, 51] on div "The St. [PERSON_NAME] River is the longest river in [US_STATE], running up the …" at bounding box center [314, 48] width 135 height 16
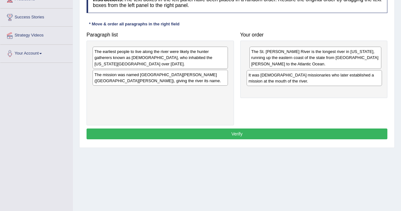
drag, startPoint x: 113, startPoint y: 98, endPoint x: 267, endPoint y: 82, distance: 154.9
click at [267, 82] on div "It was [DEMOGRAPHIC_DATA] missionaries who later established a mission at the m…" at bounding box center [314, 78] width 135 height 16
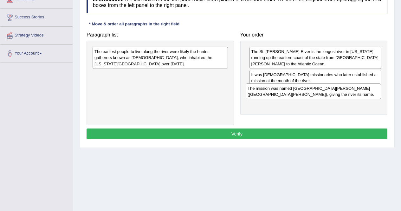
drag, startPoint x: 147, startPoint y: 81, endPoint x: 300, endPoint y: 94, distance: 153.7
click at [300, 94] on div "The mission was named [GEOGRAPHIC_DATA][PERSON_NAME] ([GEOGRAPHIC_DATA][PERSON_…" at bounding box center [313, 91] width 135 height 16
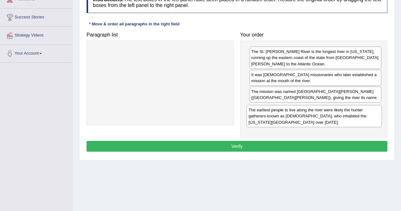
drag, startPoint x: 162, startPoint y: 61, endPoint x: 316, endPoint y: 117, distance: 163.6
click at [316, 117] on div "The earliest people to live along the river were likely the hunter gatherers kn…" at bounding box center [314, 116] width 135 height 22
click at [262, 148] on button "Verify" at bounding box center [237, 146] width 301 height 11
